Goal: Task Accomplishment & Management: Complete application form

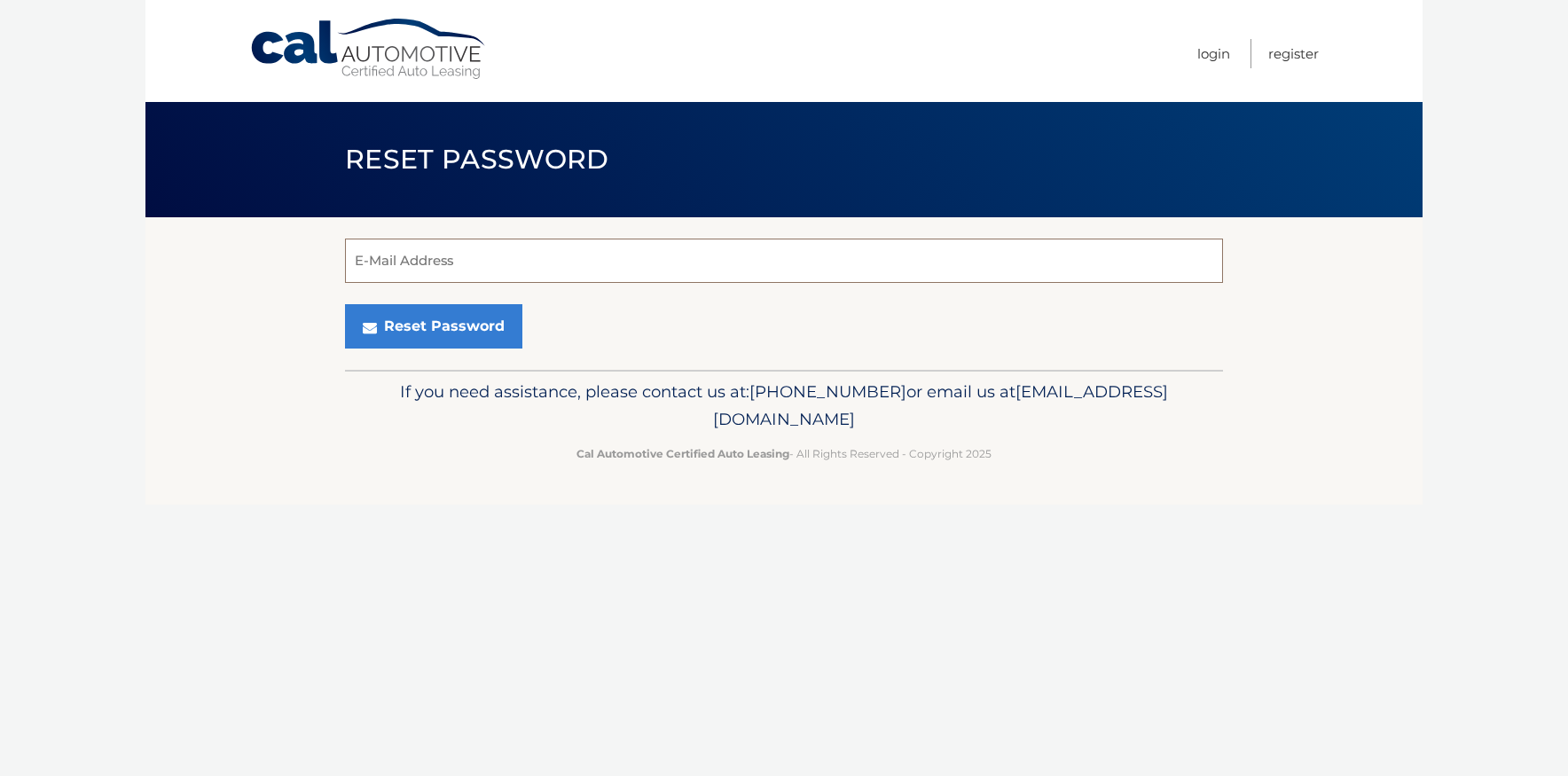
click at [397, 255] on input "E-Mail Address" at bounding box center [784, 261] width 878 height 45
type input "[EMAIL_ADDRESS][DOMAIN_NAME]"
click at [412, 325] on button "Reset Password" at bounding box center [433, 327] width 177 height 45
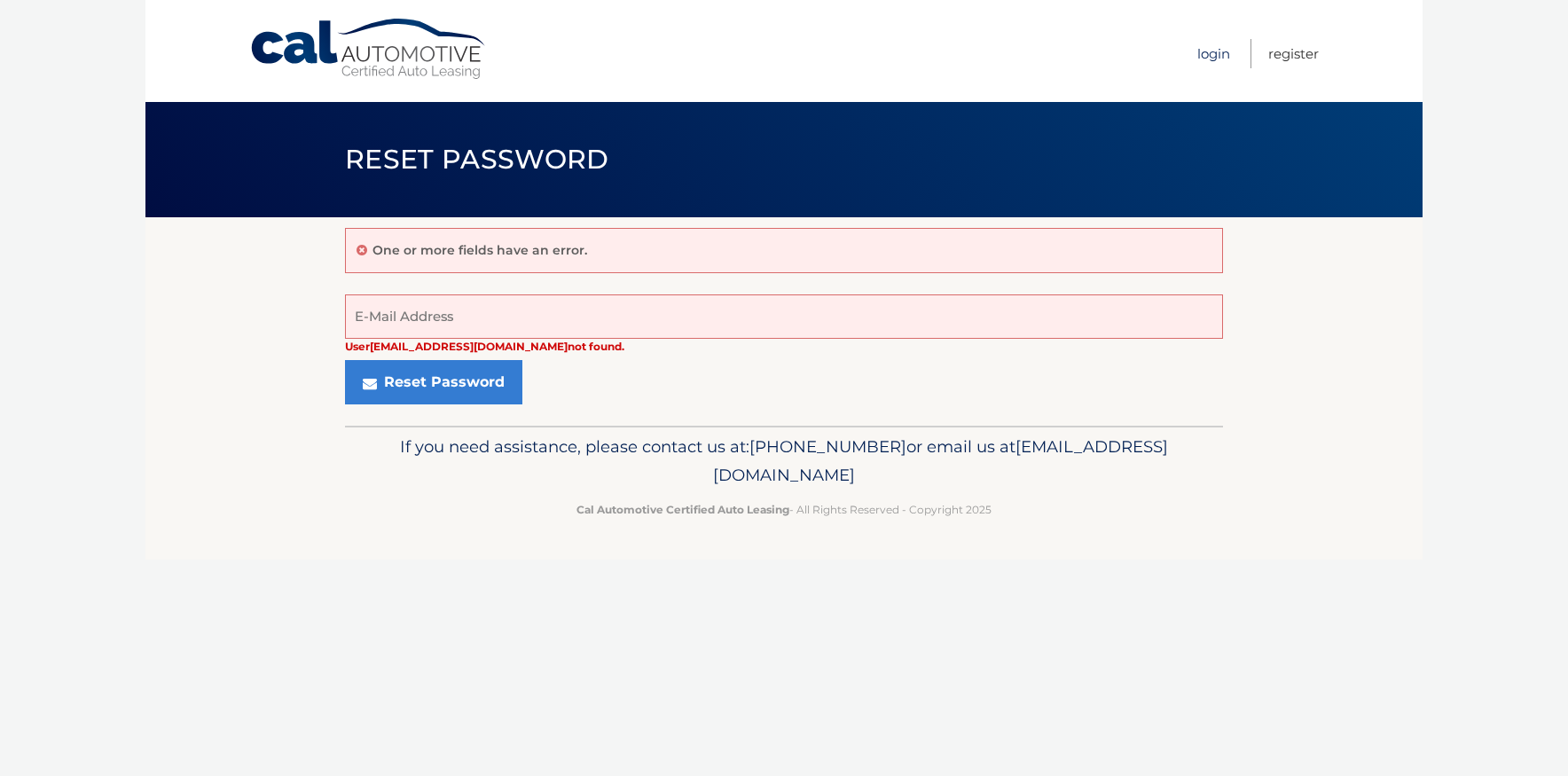
click at [1212, 54] on link "Login" at bounding box center [1213, 53] width 33 height 29
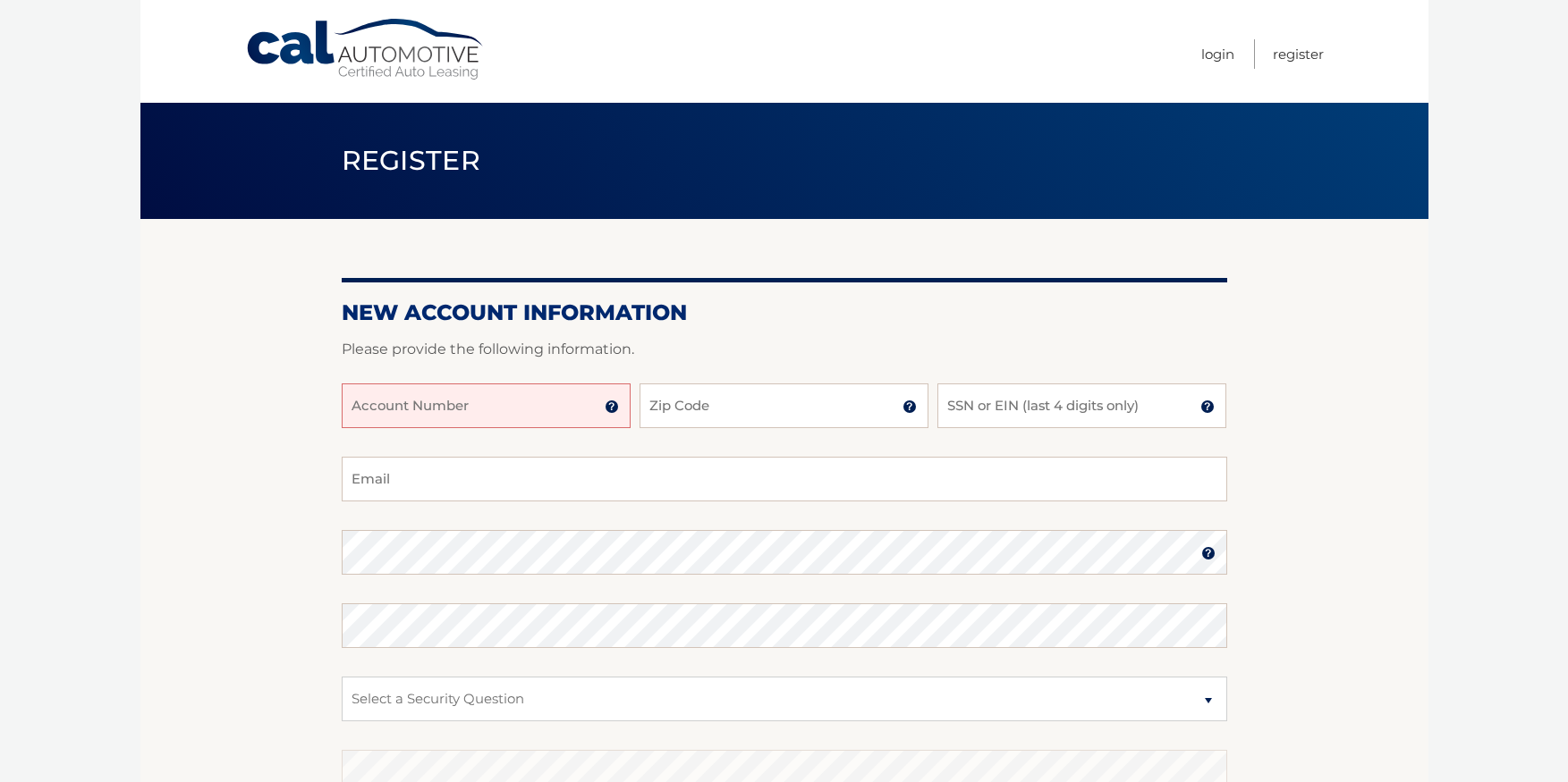
click at [368, 48] on link "Cal Automotive" at bounding box center [366, 49] width 242 height 64
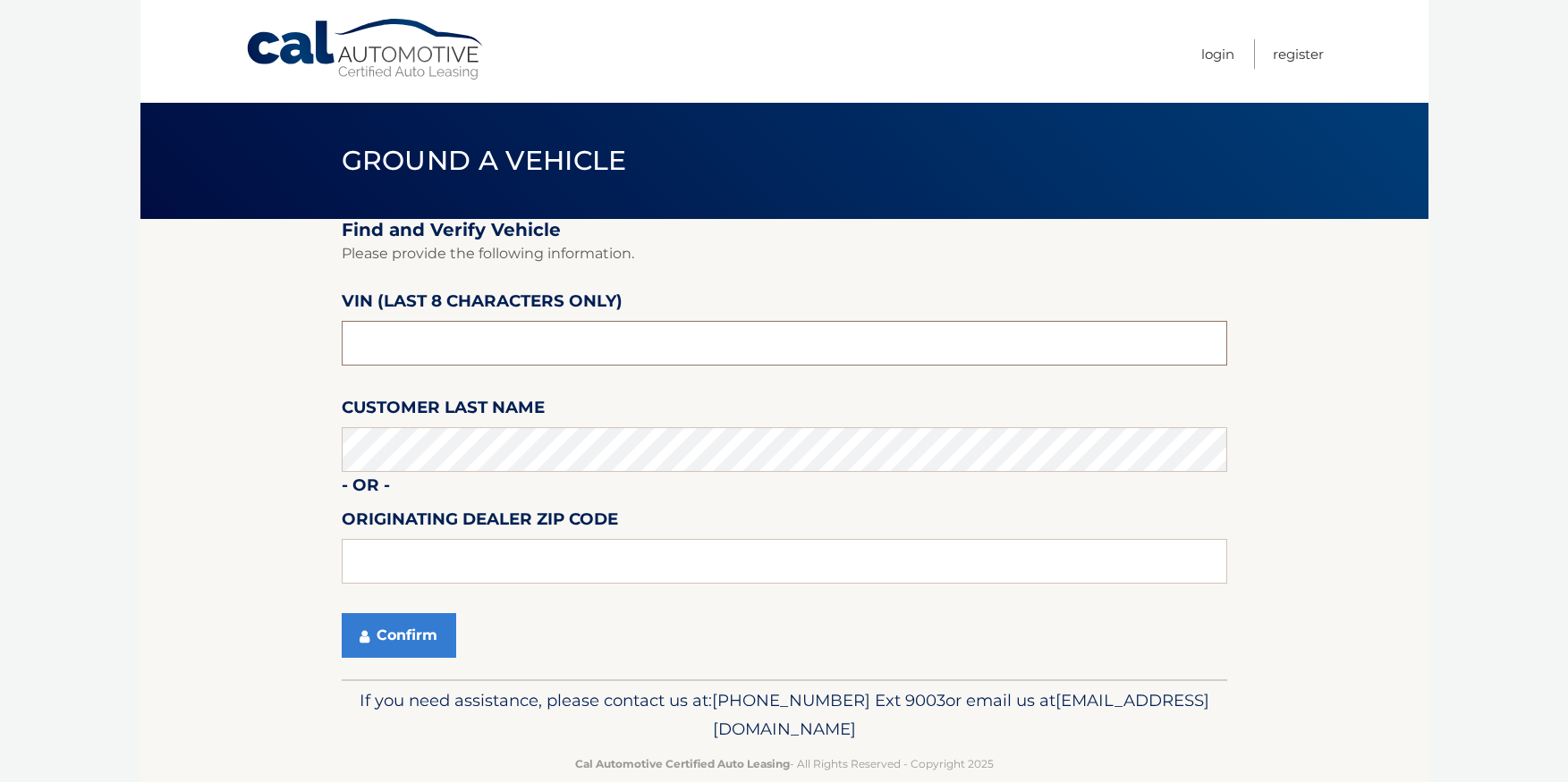
drag, startPoint x: 405, startPoint y: 340, endPoint x: 317, endPoint y: 338, distance: 88.0
click at [317, 338] on section "Find and Verify Vehicle Please provide the following information. VIN (last 8 c…" at bounding box center [784, 449] width 1288 height 461
paste input "NN255201"
type input "NN255201"
click at [367, 558] on input "text" at bounding box center [784, 562] width 885 height 45
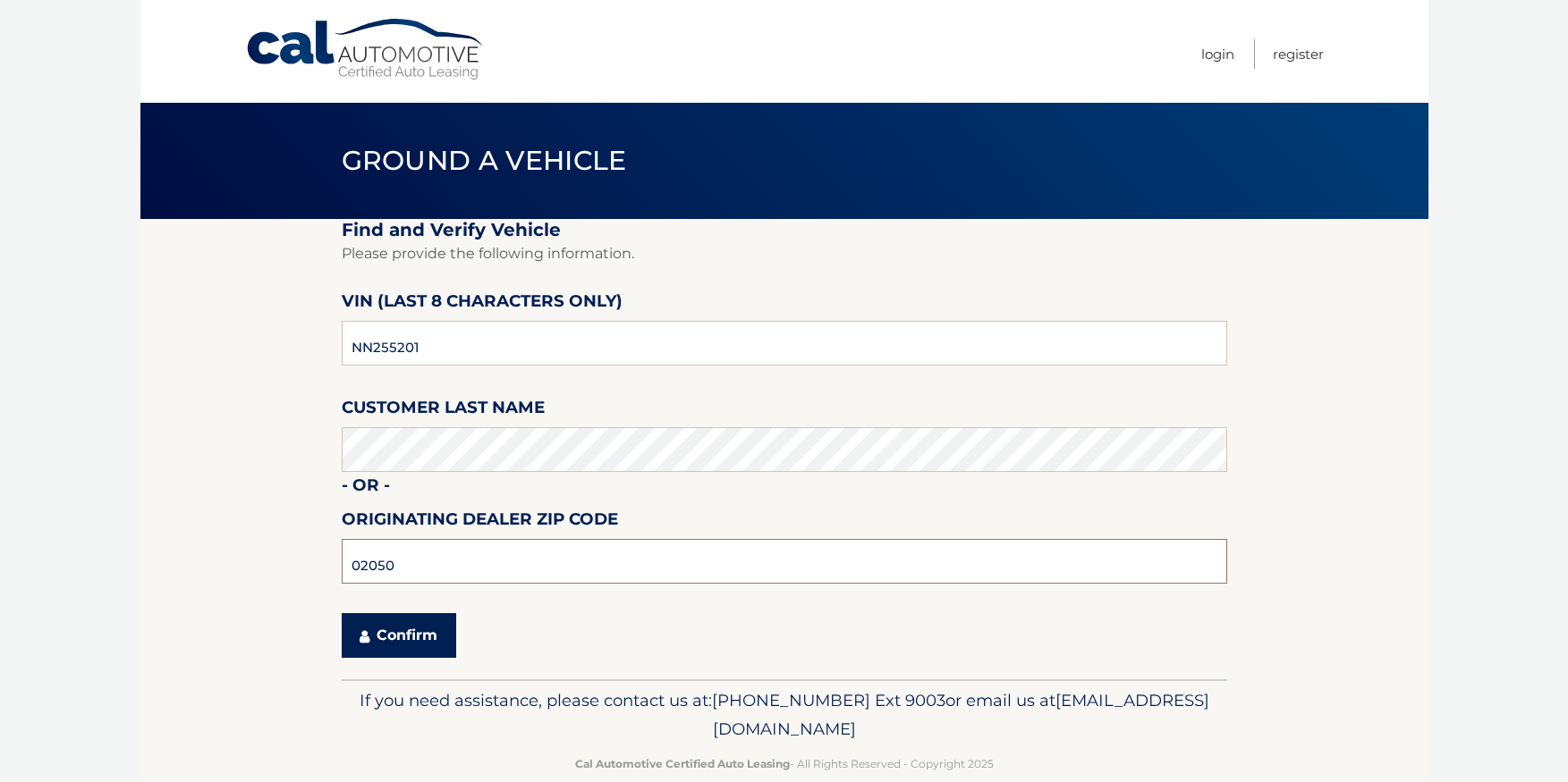
type input "02050"
click at [407, 640] on button "Confirm" at bounding box center [398, 636] width 114 height 45
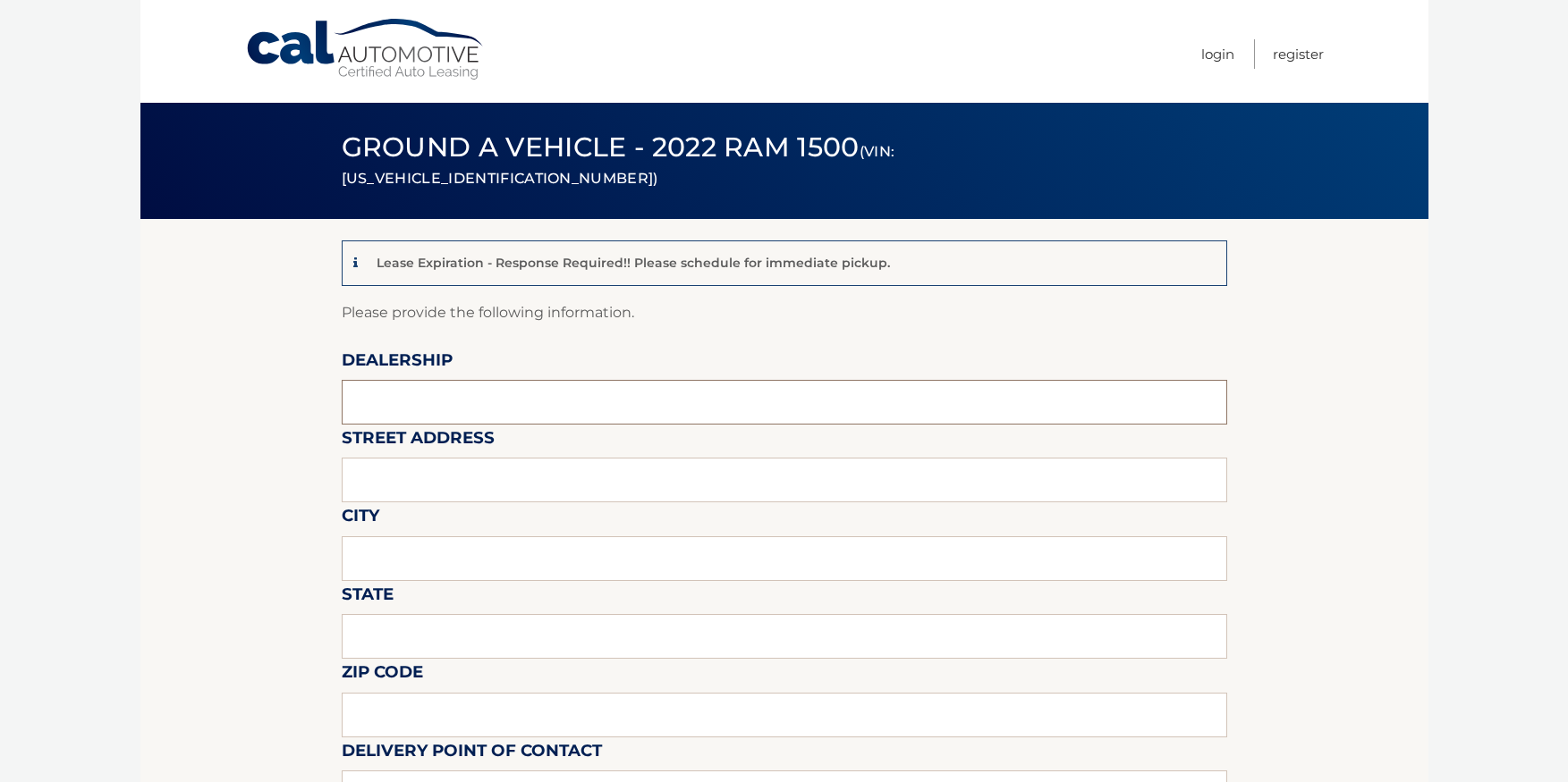
click at [371, 393] on input "text" at bounding box center [784, 402] width 885 height 45
type input "q"
type input "QUIRK CDJR"
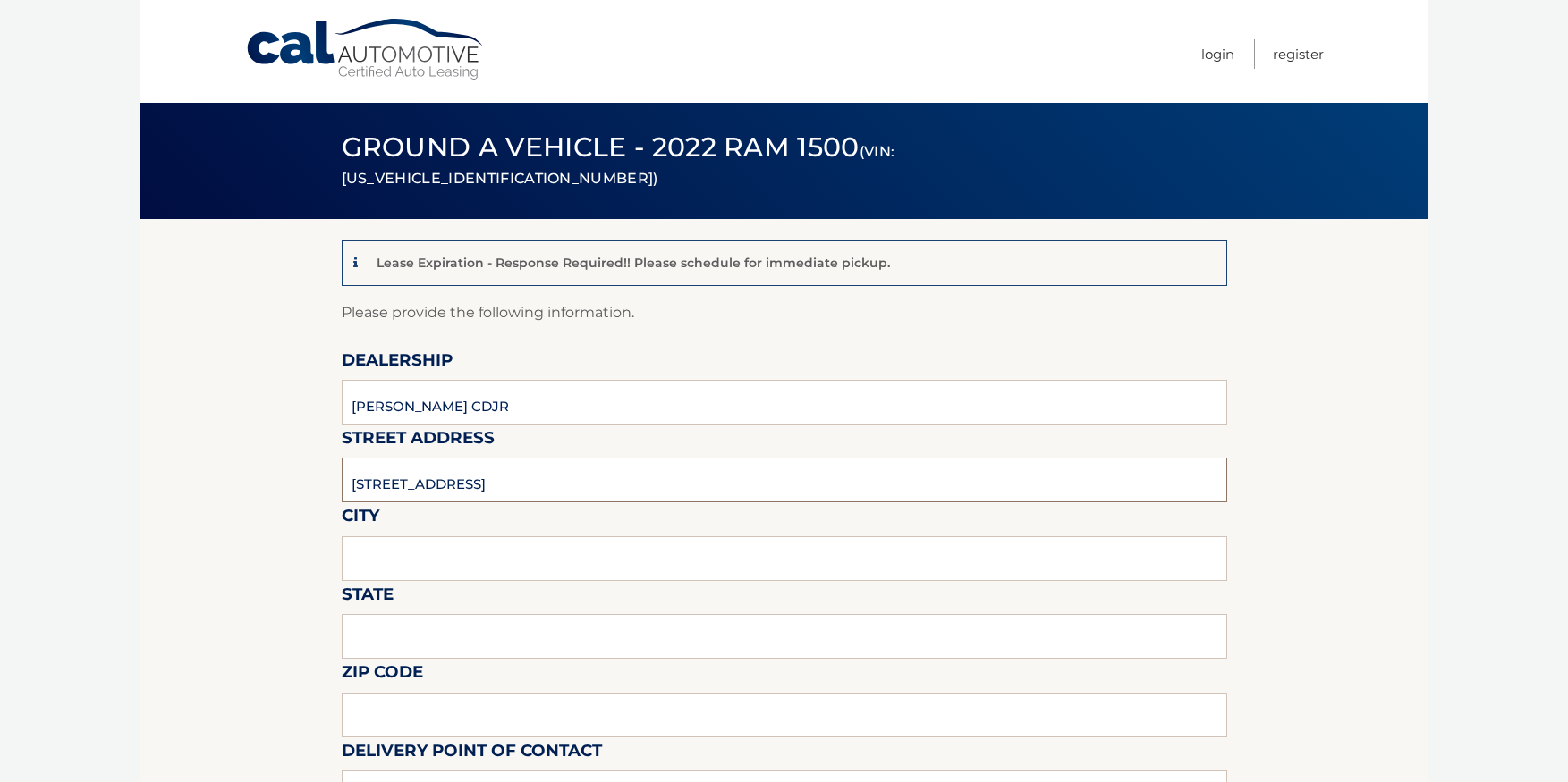
type input "830 PLAIN STREET"
type input "MARSHFIELD"
type input "MA"
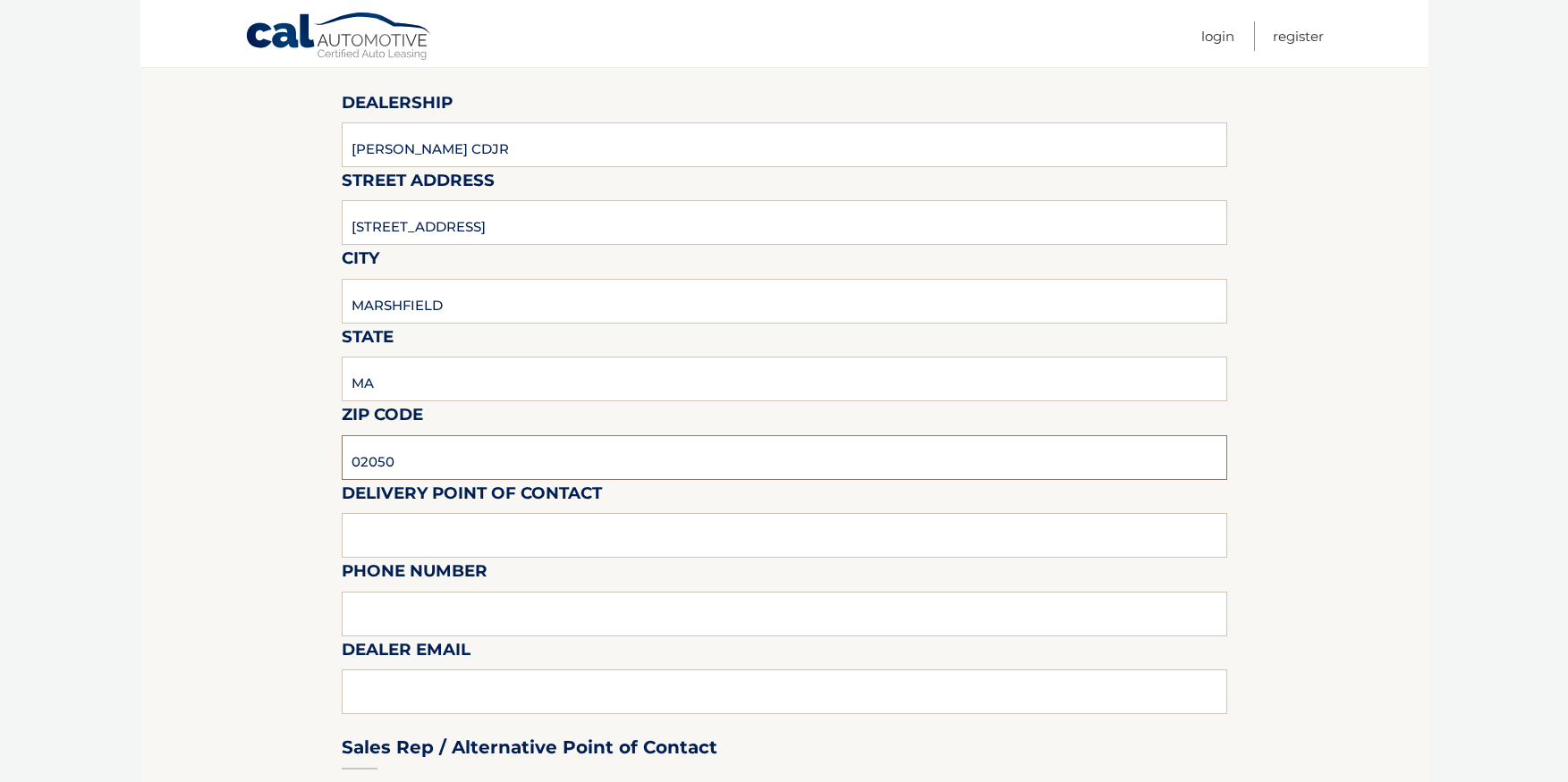
scroll to position [268, 0]
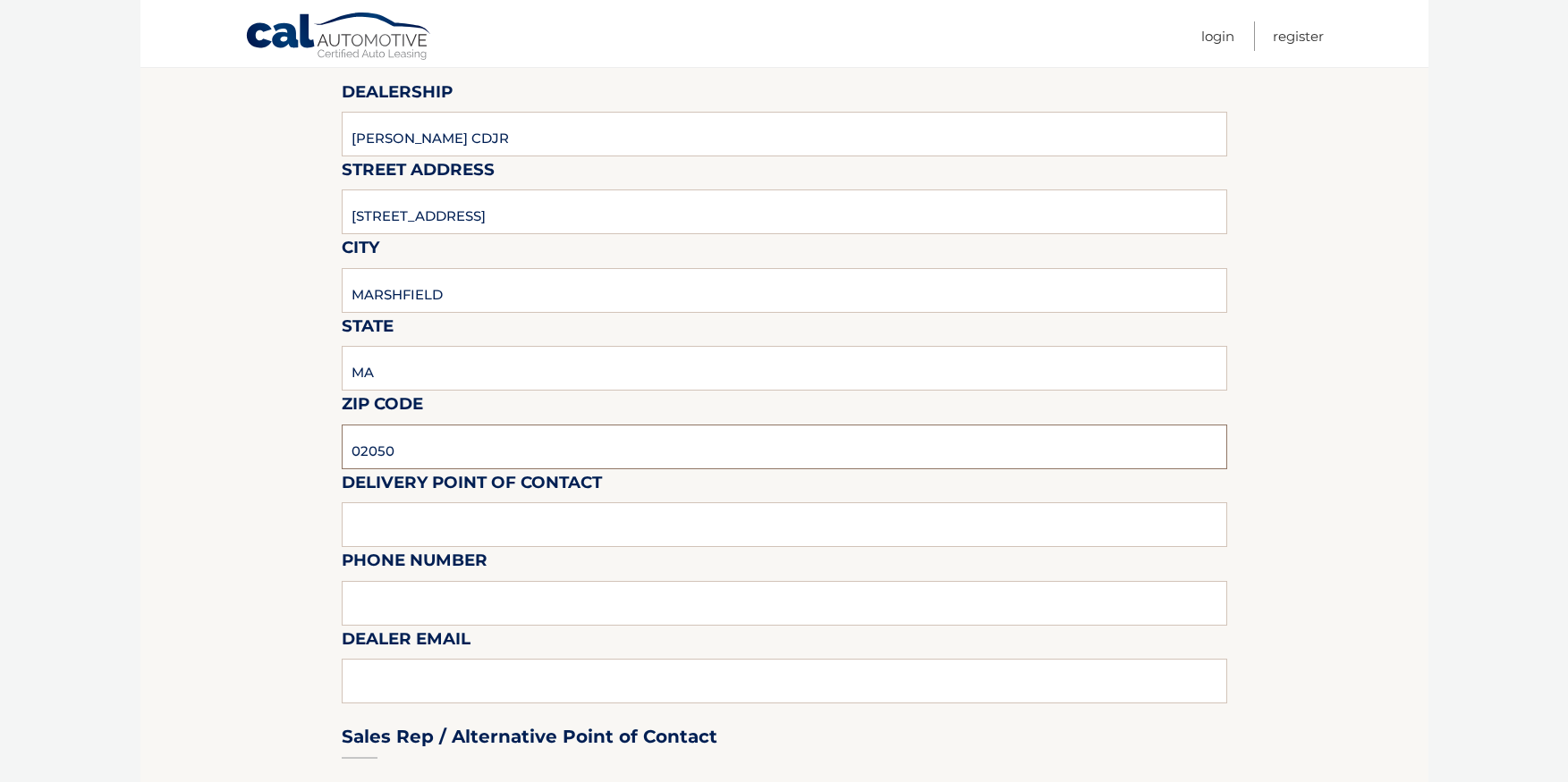
type input "02050"
click at [365, 525] on input "text" at bounding box center [784, 525] width 885 height 45
type input "MIKE JOYCE"
type input "7813193040"
click at [381, 679] on div "Sales Rep / Alternative Point of Contact" at bounding box center [784, 703] width 885 height 126
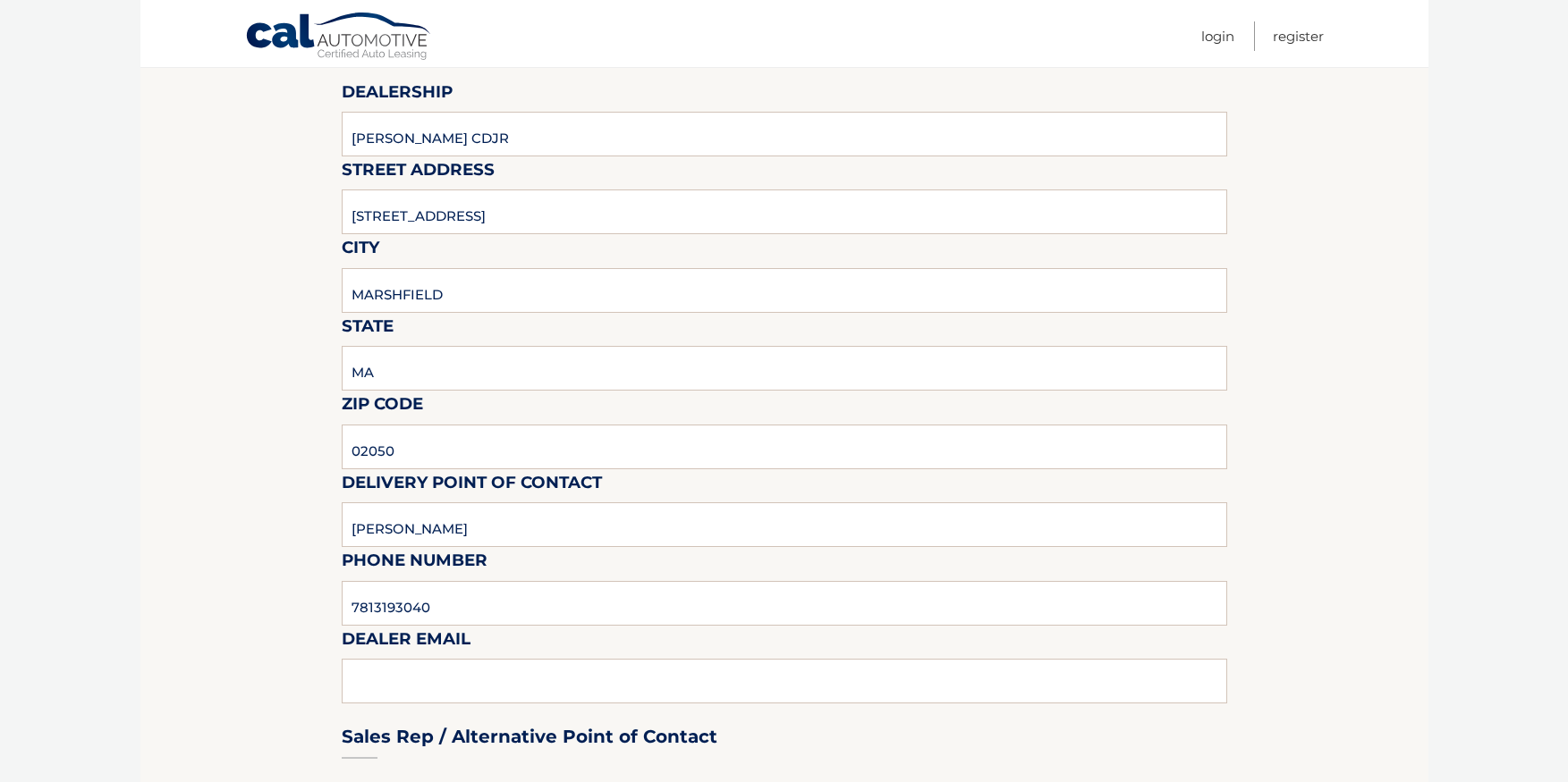
click at [419, 684] on div "Sales Rep / Alternative Point of Contact" at bounding box center [784, 703] width 885 height 126
click at [515, 681] on div "Sales Rep / Alternative Point of Contact" at bounding box center [784, 703] width 885 height 126
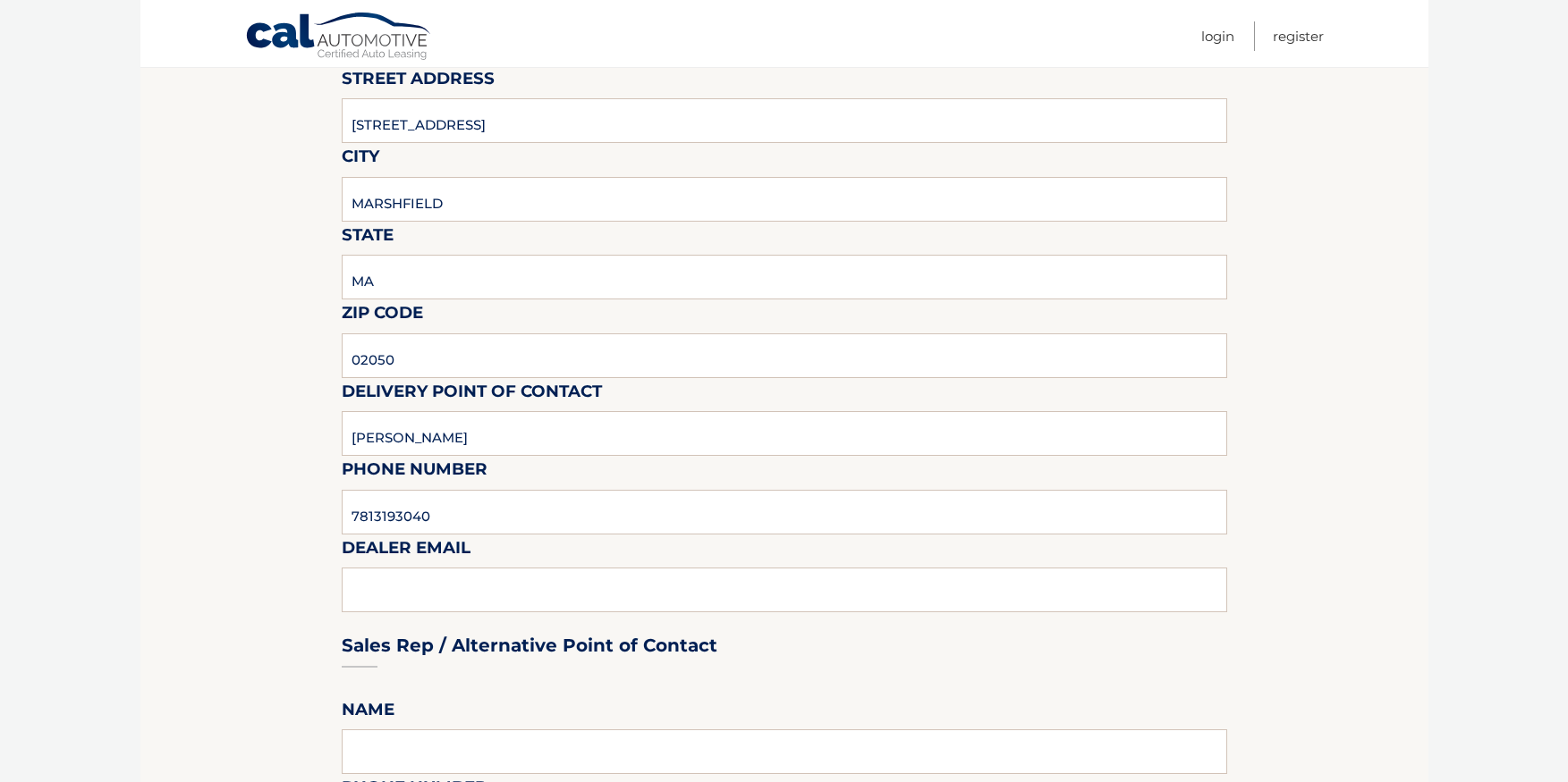
scroll to position [447, 0]
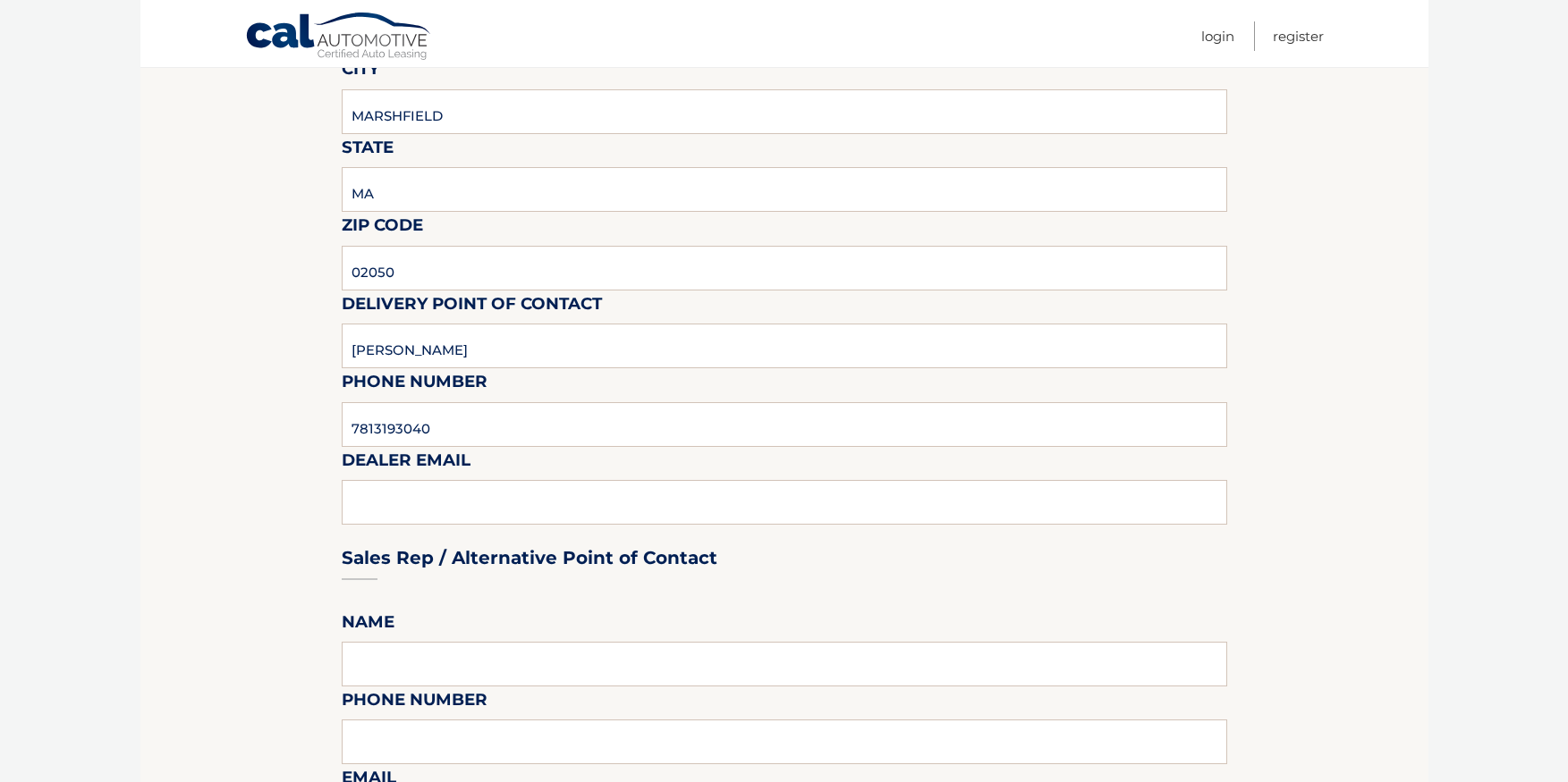
click at [411, 497] on div "Sales Rep / Alternative Point of Contact" at bounding box center [784, 524] width 885 height 126
click at [518, 508] on div "Sales Rep / Alternative Point of Contact" at bounding box center [784, 524] width 885 height 126
click at [411, 503] on div "Sales Rep / Alternative Point of Contact" at bounding box center [784, 524] width 885 height 126
click at [525, 506] on div "Sales Rep / Alternative Point of Contact" at bounding box center [784, 524] width 885 height 126
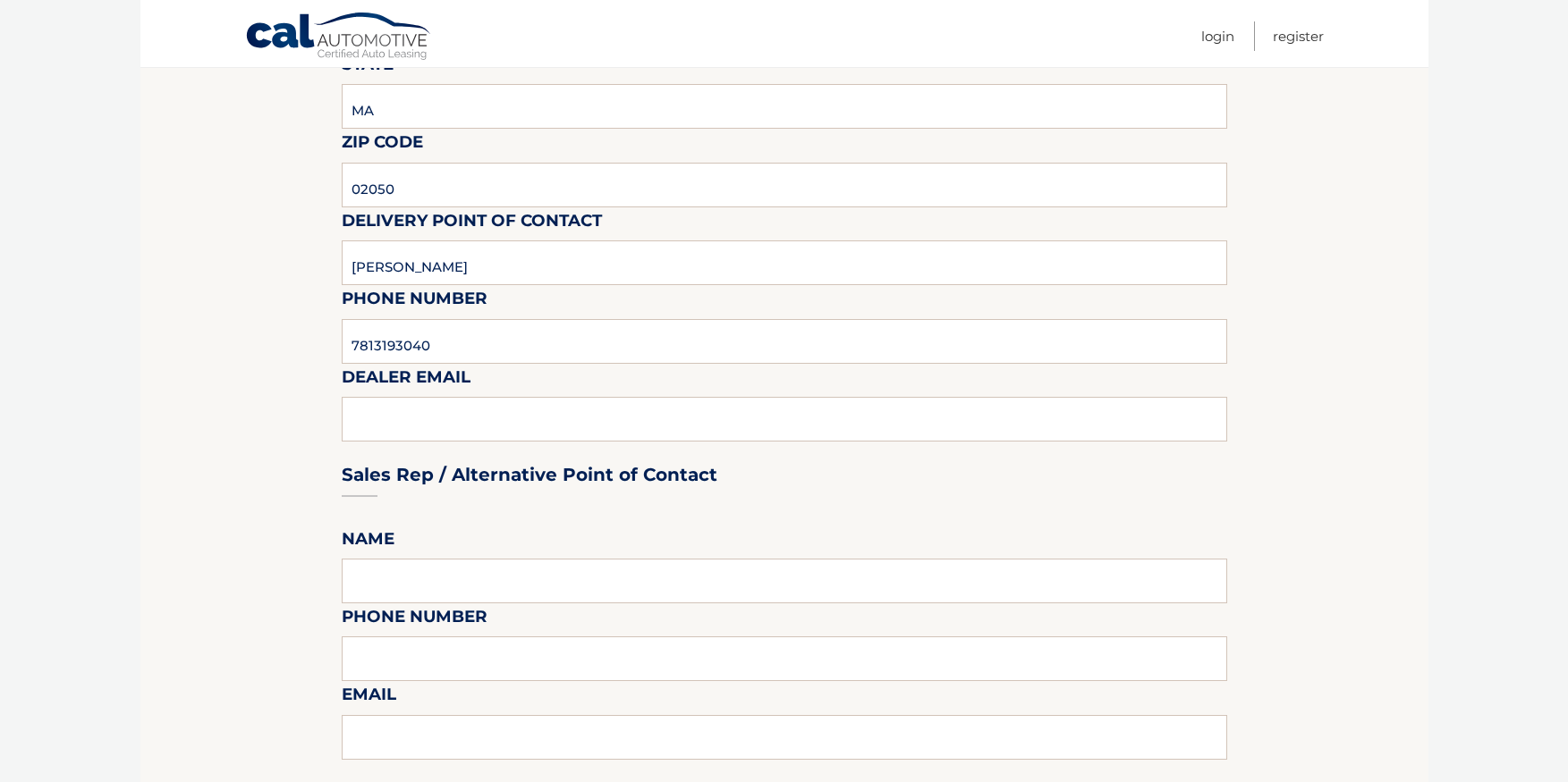
scroll to position [537, 0]
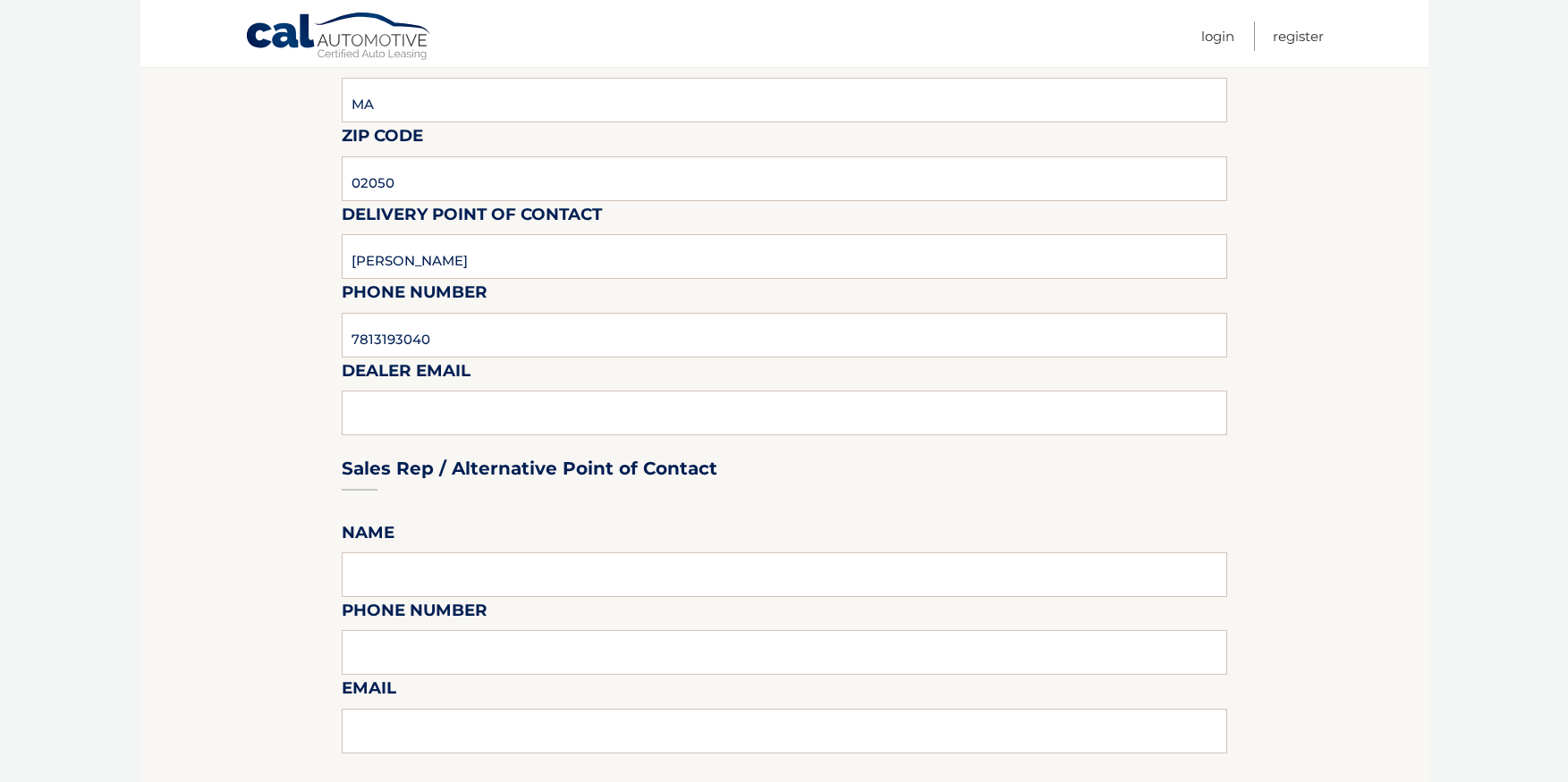
click at [695, 409] on div "Sales Rep / Alternative Point of Contact" at bounding box center [784, 435] width 885 height 126
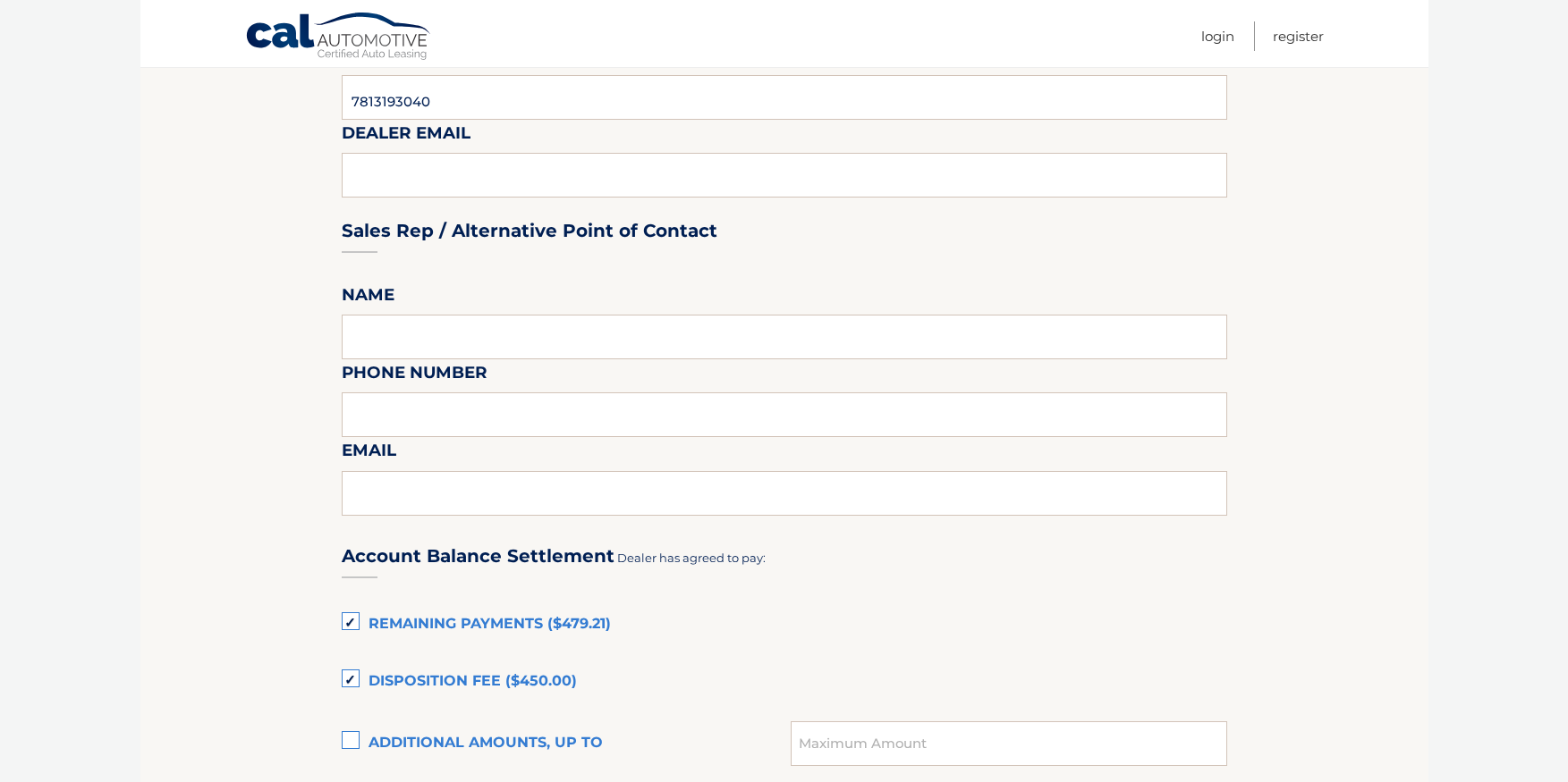
scroll to position [804, 0]
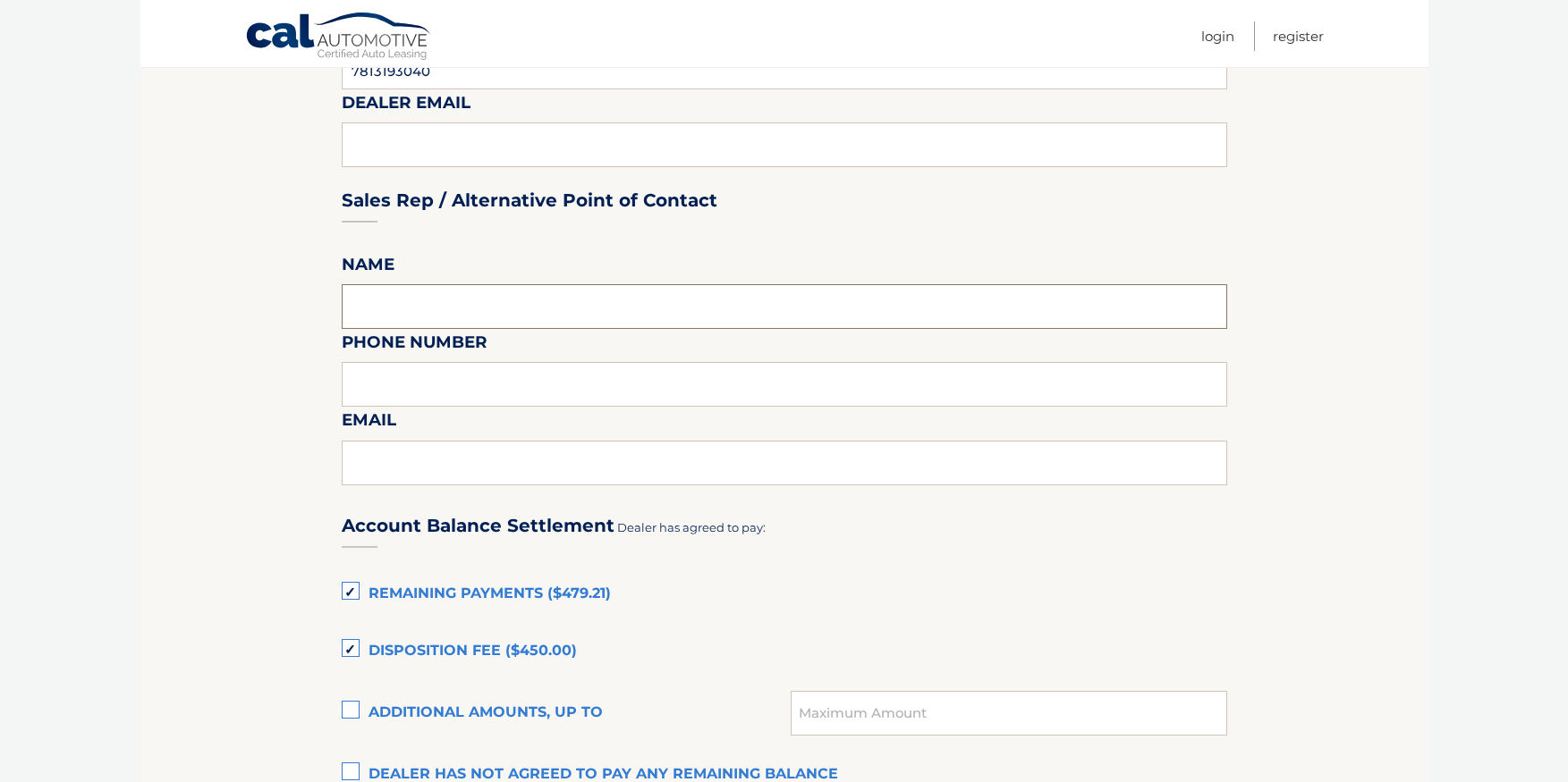
click at [394, 303] on input "text" at bounding box center [784, 307] width 885 height 45
type input "MIKE JOYCE"
type input "7813193040"
click at [395, 461] on input "text" at bounding box center [784, 463] width 885 height 45
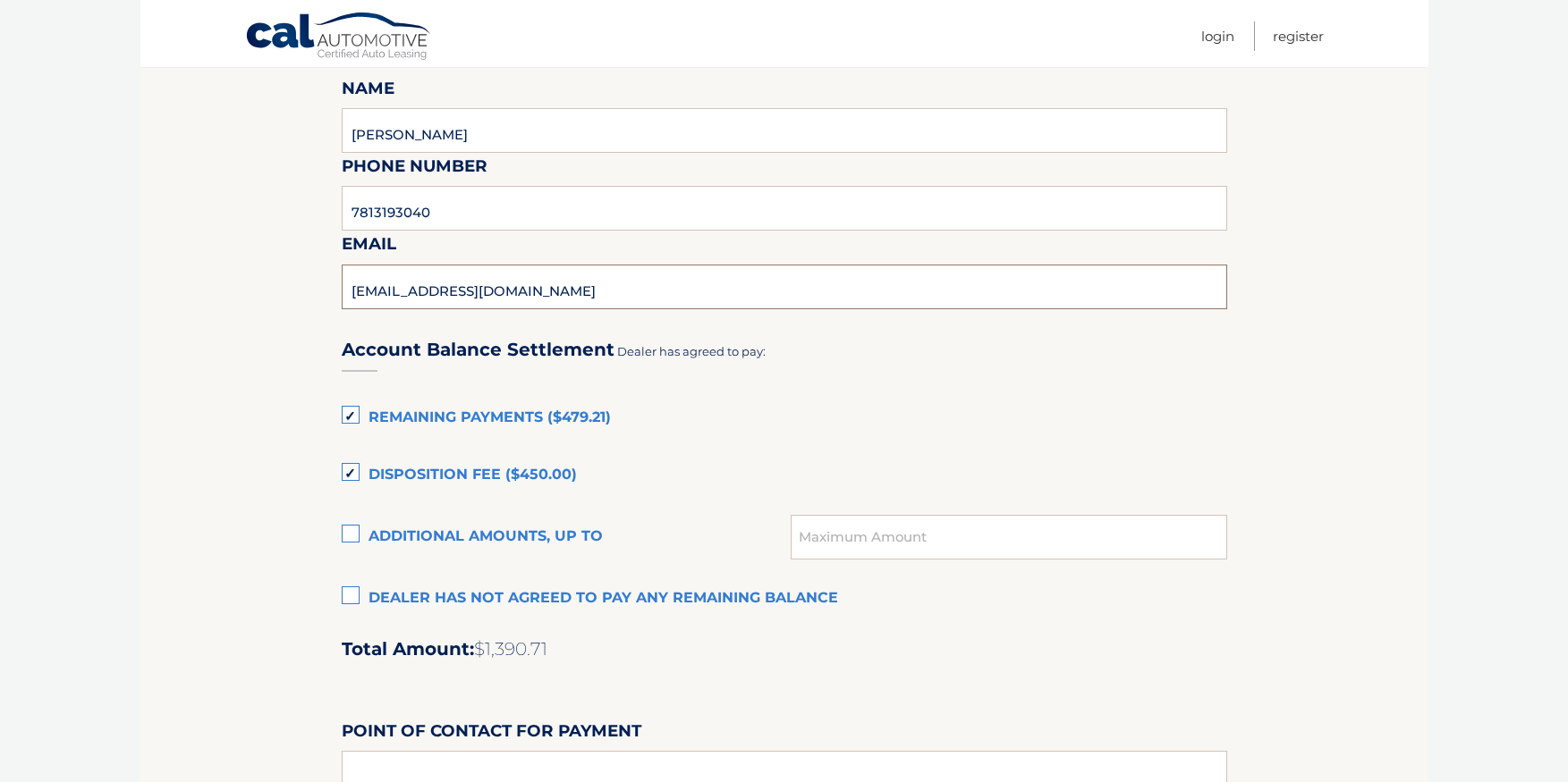
scroll to position [984, 0]
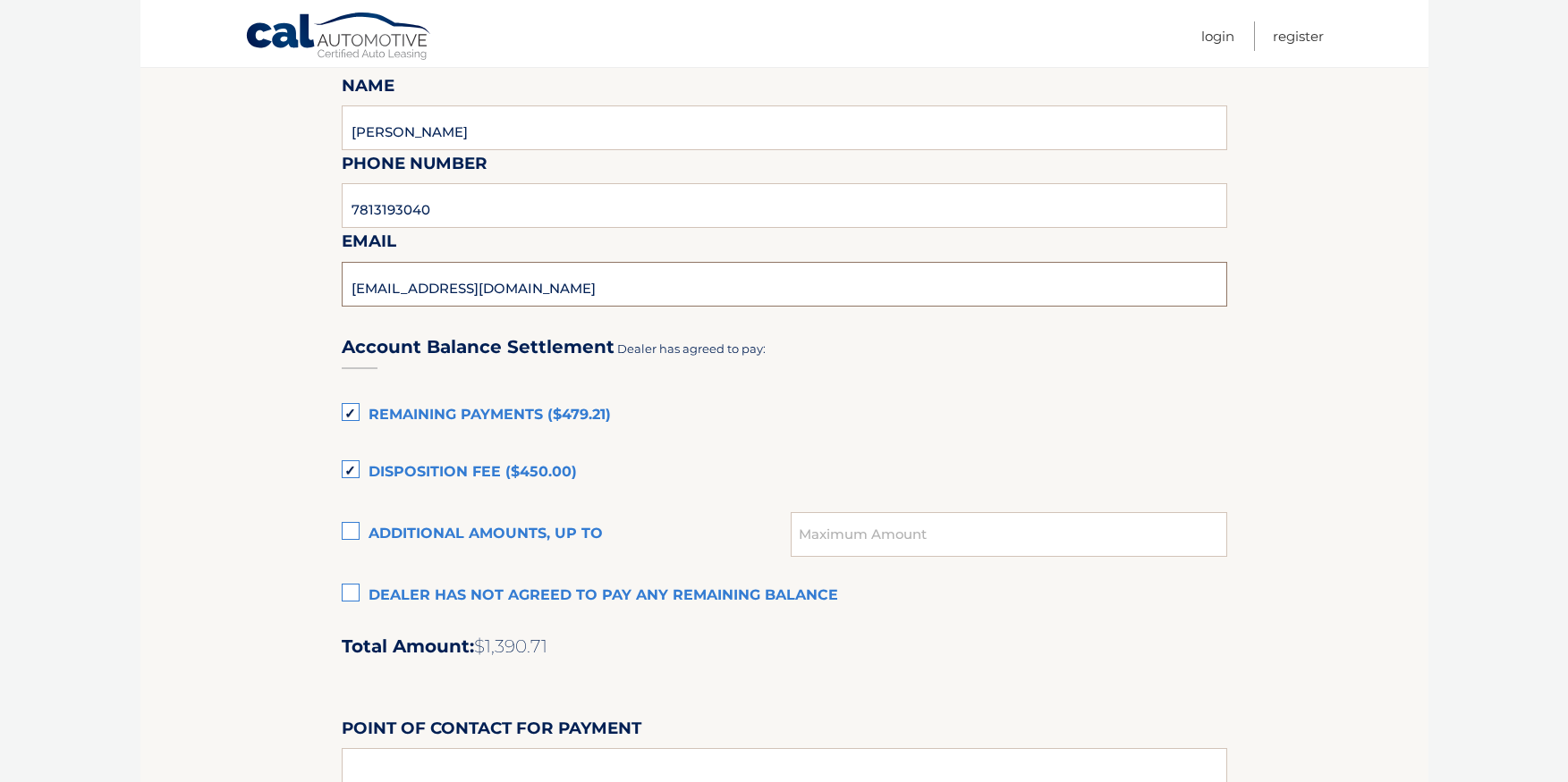
type input "MJOYCE@QUIRKCARS.COM"
click at [354, 413] on label "Remaining Payments ($479.21)" at bounding box center [784, 416] width 885 height 36
click at [0, 0] on input "Remaining Payments ($479.21)" at bounding box center [0, 0] width 0 height 0
click at [356, 466] on label "Disposition Fee ($450.00)" at bounding box center [784, 473] width 885 height 36
click at [0, 0] on input "Disposition Fee ($450.00)" at bounding box center [0, 0] width 0 height 0
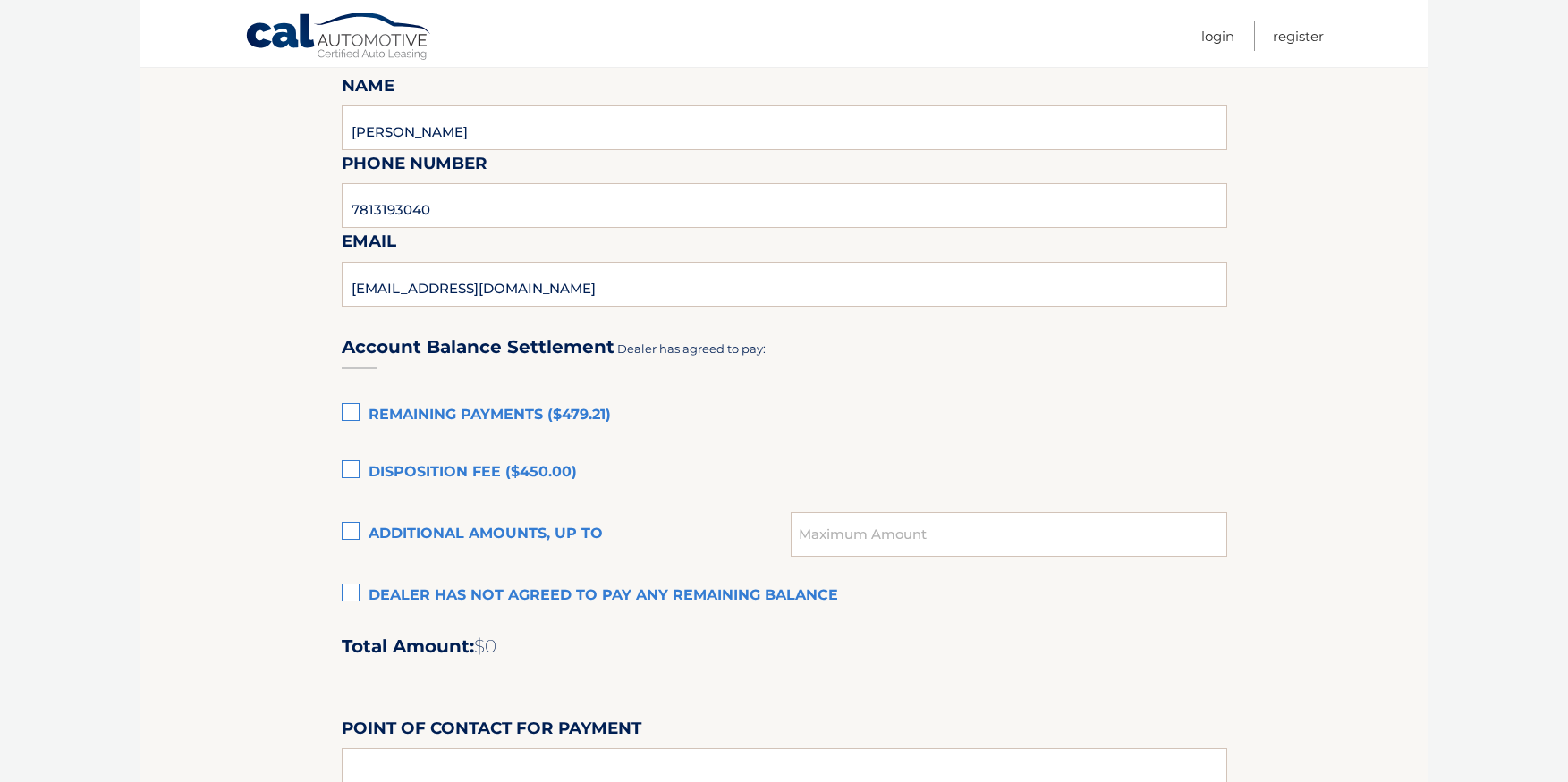
click at [345, 594] on label "Dealer has not agreed to pay any remaining balance" at bounding box center [784, 596] width 885 height 36
click at [0, 0] on input "Dealer has not agreed to pay any remaining balance" at bounding box center [0, 0] width 0 height 0
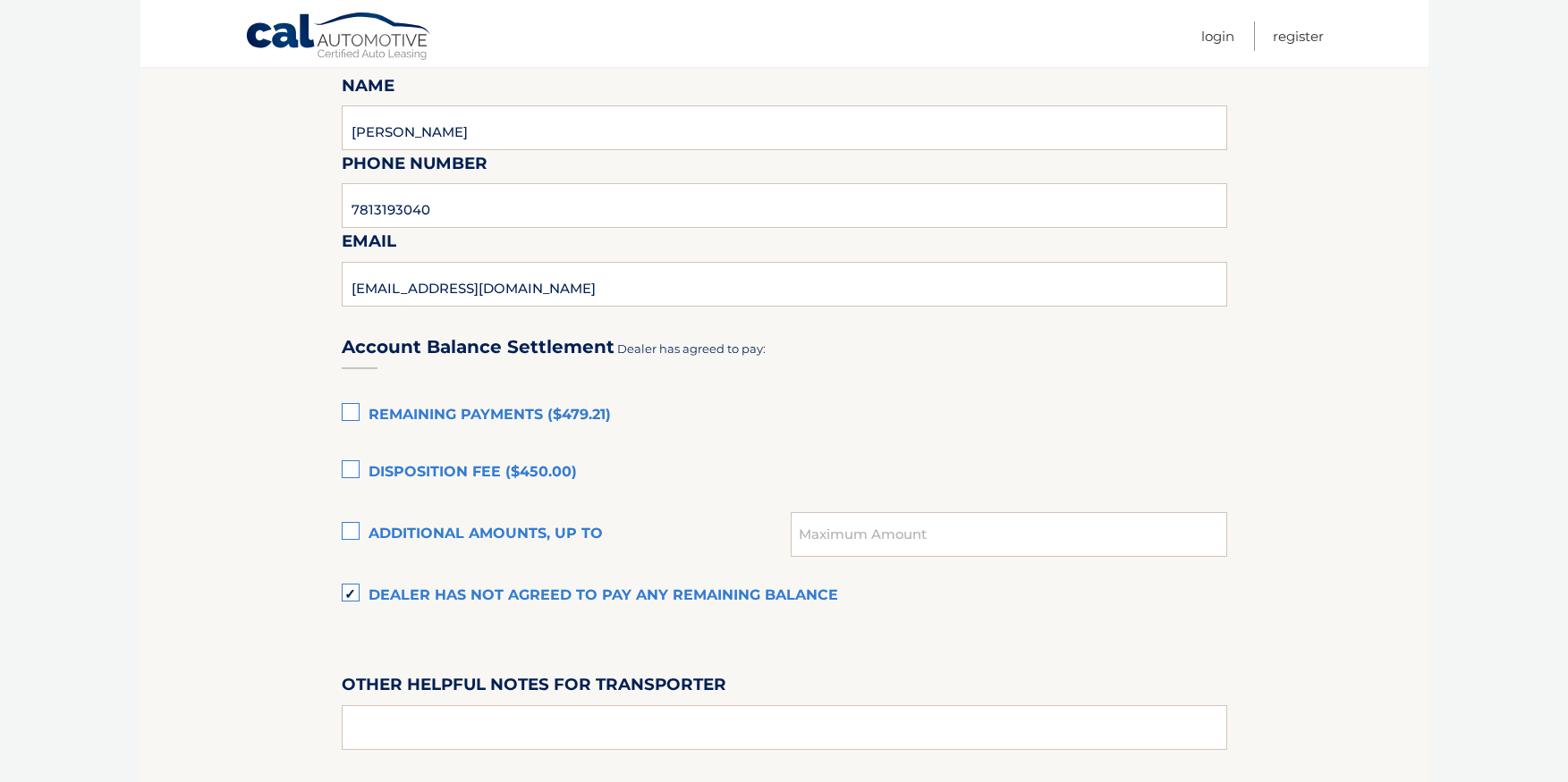
click at [353, 591] on label "Dealer has not agreed to pay any remaining balance" at bounding box center [784, 596] width 885 height 36
click at [0, 0] on input "Dealer has not agreed to pay any remaining balance" at bounding box center [0, 0] width 0 height 0
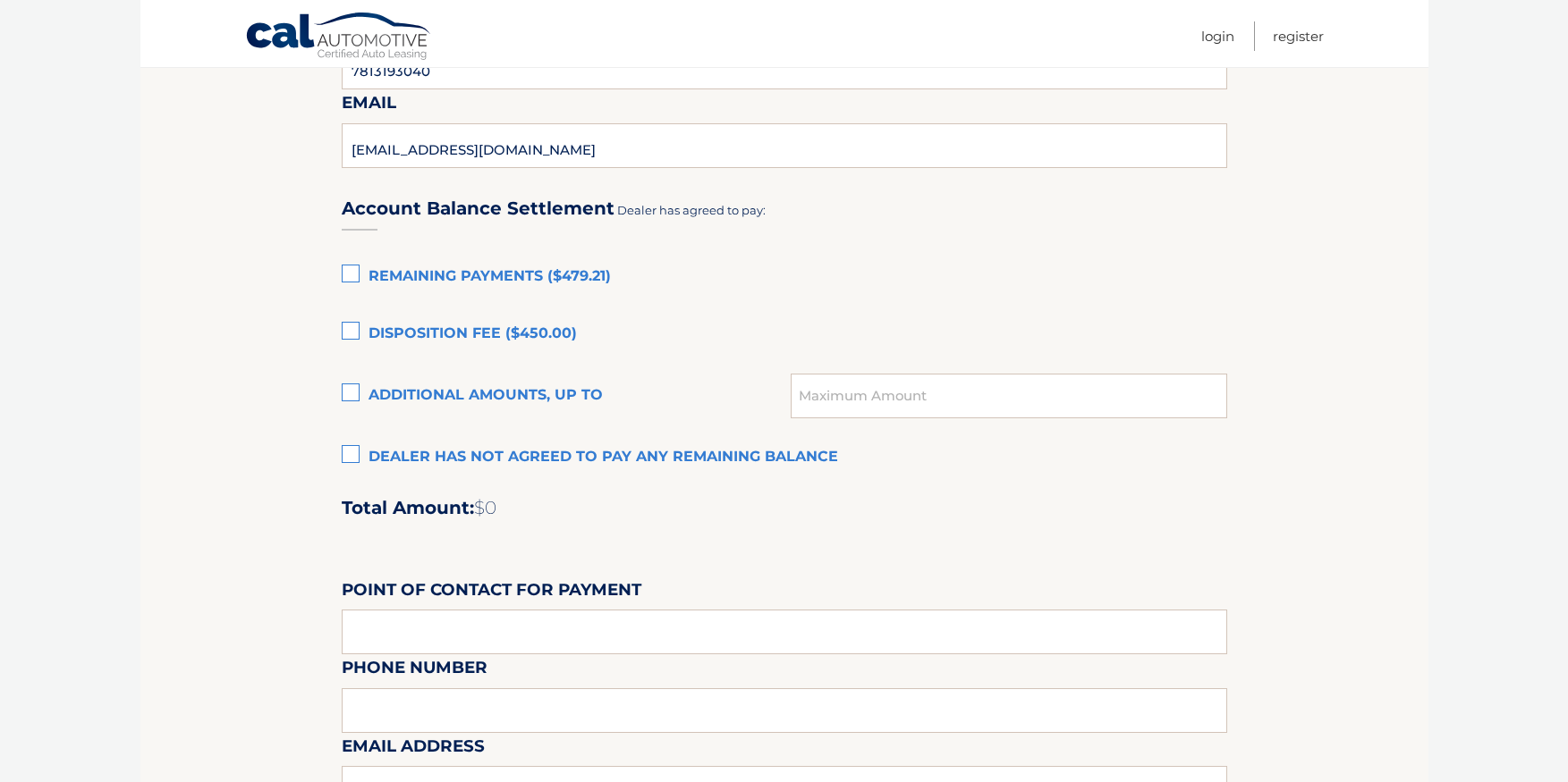
scroll to position [1163, 0]
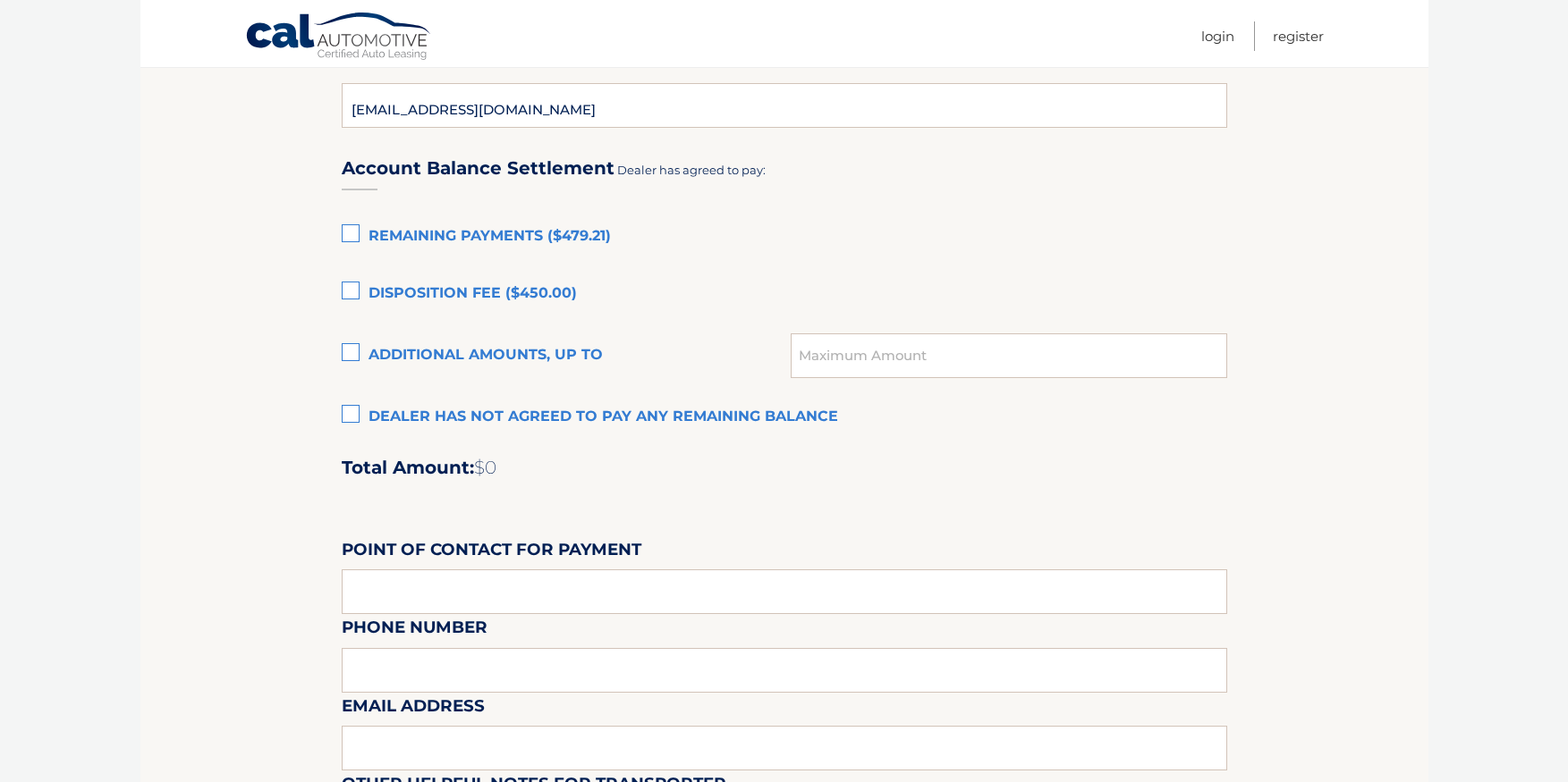
click at [353, 415] on label "Dealer has not agreed to pay any remaining balance" at bounding box center [784, 417] width 885 height 36
click at [0, 0] on input "Dealer has not agreed to pay any remaining balance" at bounding box center [0, 0] width 0 height 0
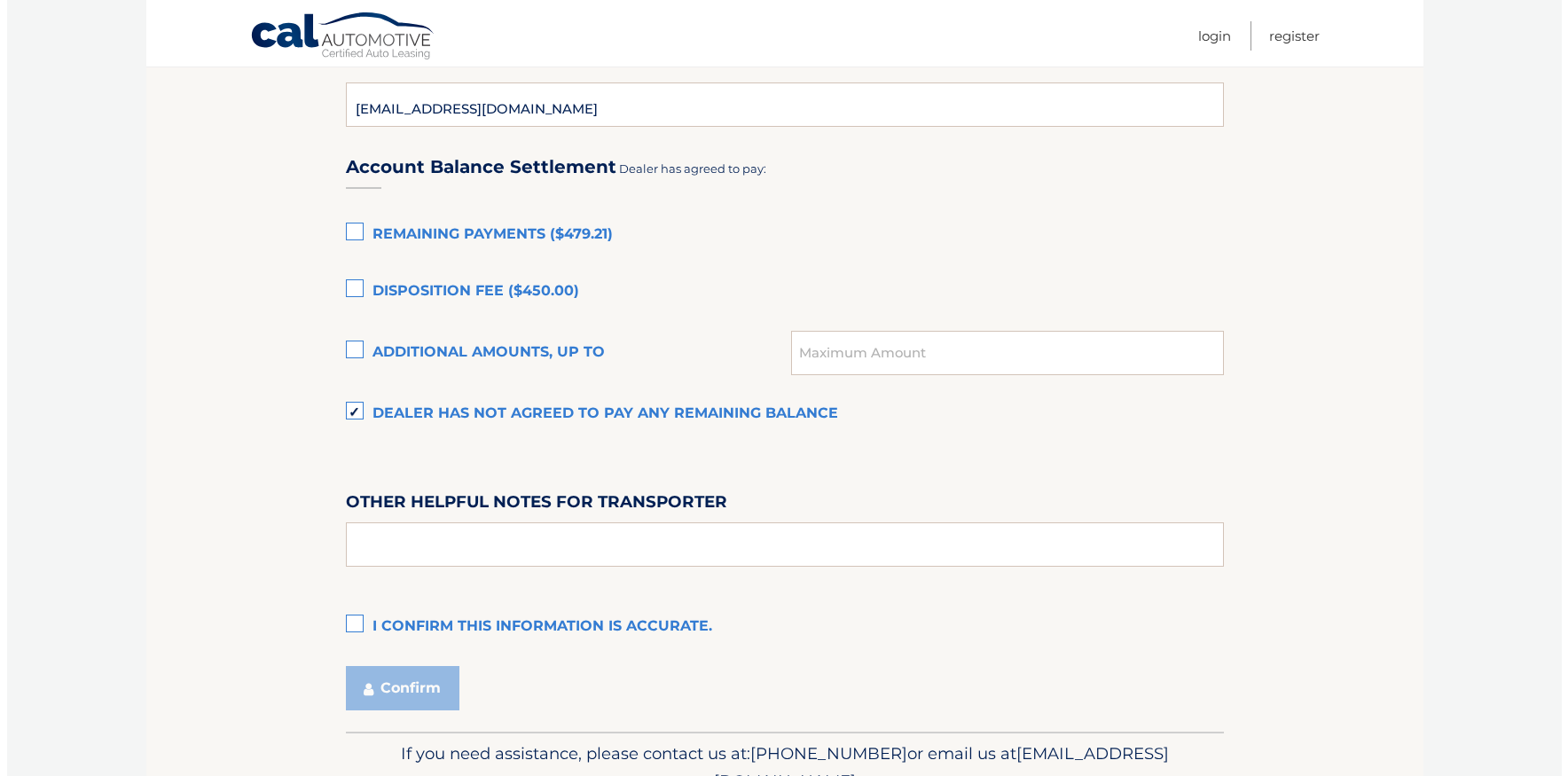
scroll to position [1244, 0]
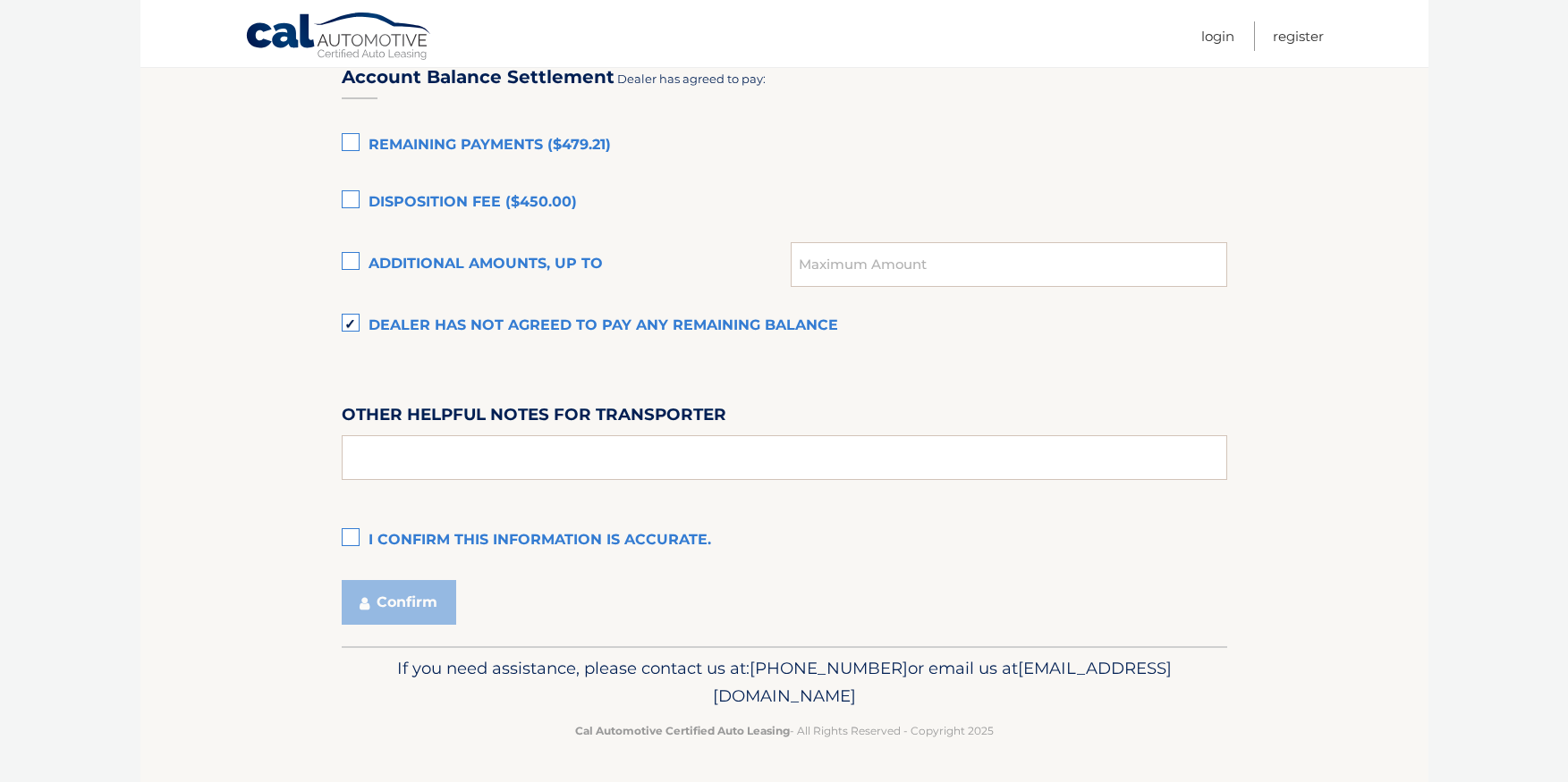
click at [354, 537] on label "I confirm this information is accurate." at bounding box center [784, 541] width 885 height 36
click at [0, 0] on input "I confirm this information is accurate." at bounding box center [0, 0] width 0 height 0
click at [404, 606] on button "Confirm" at bounding box center [398, 602] width 114 height 45
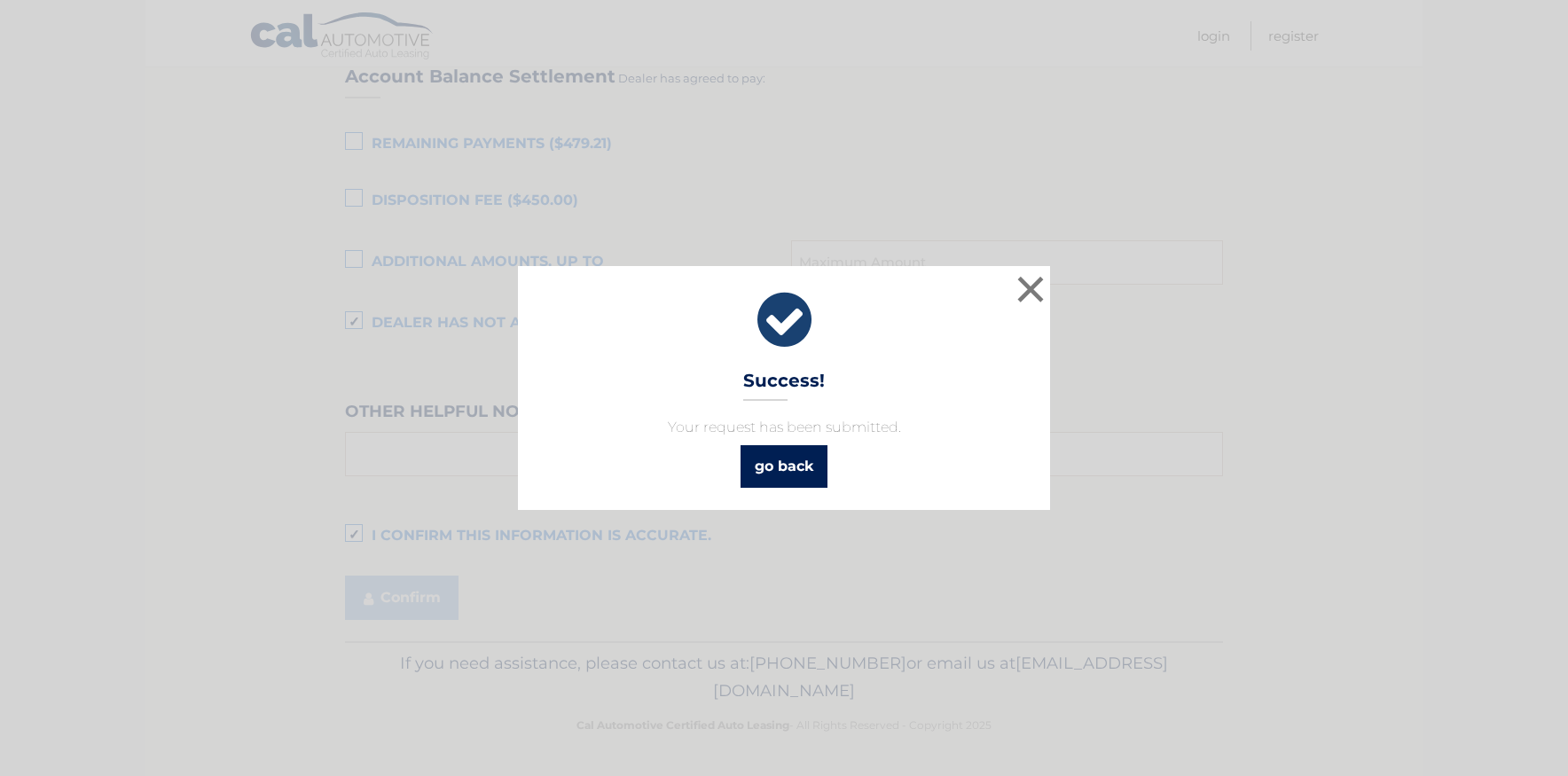
click at [778, 462] on link "go back" at bounding box center [784, 467] width 87 height 43
